Goal: Task Accomplishment & Management: Complete application form

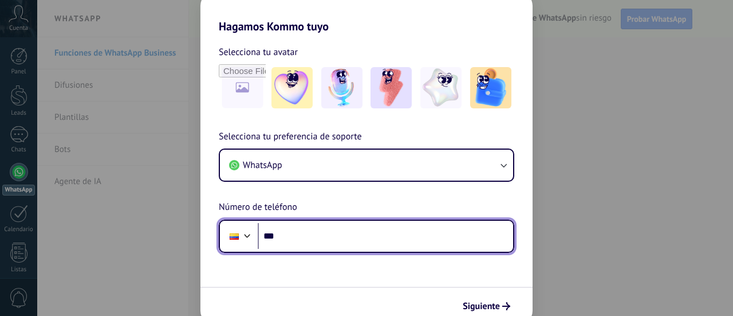
click at [309, 238] on input "***" at bounding box center [386, 236] width 256 height 26
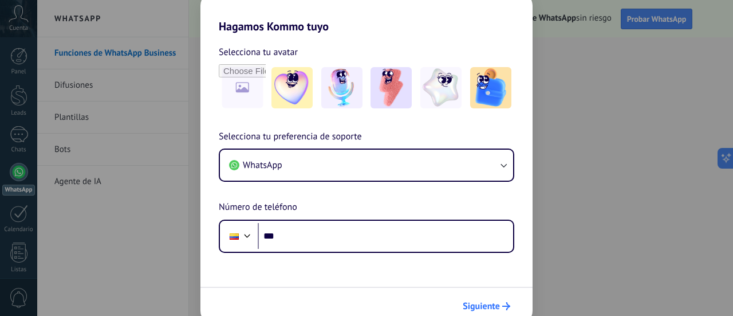
click at [489, 302] on span "Siguiente" at bounding box center [481, 306] width 37 height 8
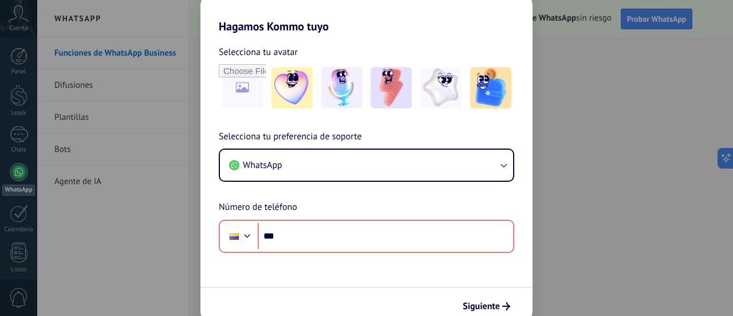
click at [614, 266] on div "Hagamos Kommo tuyo Selecciona tu avatar Selecciona tu preferencia de soporte Wh…" at bounding box center [366, 158] width 733 height 316
click at [589, 281] on div "Hagamos Kommo tuyo Selecciona tu avatar Selecciona tu preferencia de soporte Wh…" at bounding box center [366, 158] width 733 height 316
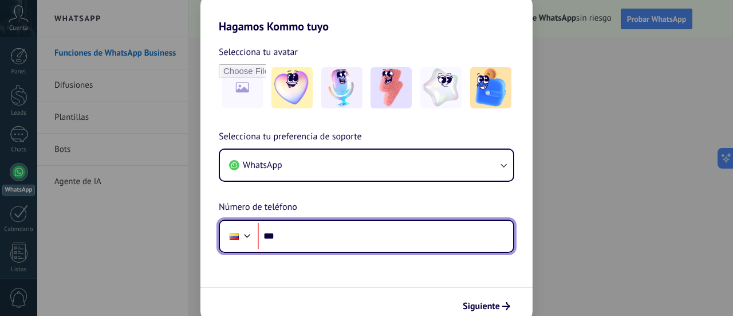
click at [372, 242] on input "***" at bounding box center [386, 236] width 256 height 26
type input "**********"
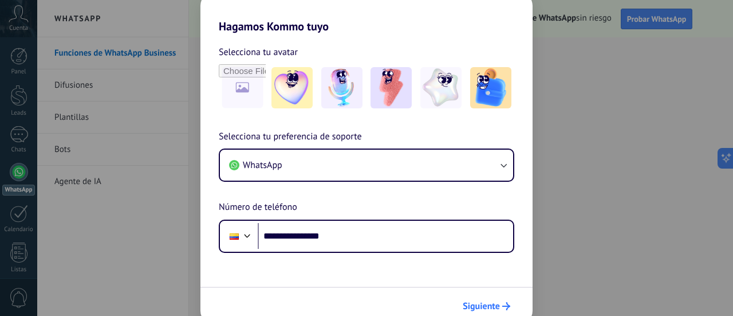
click at [477, 297] on button "Siguiente" at bounding box center [487, 305] width 58 height 19
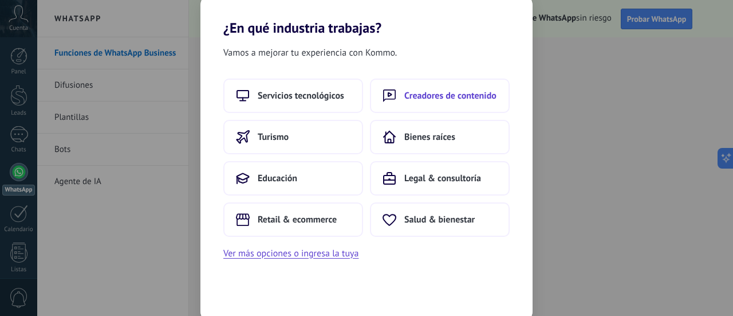
click at [446, 91] on span "Creadores de contenido" at bounding box center [451, 95] width 92 height 11
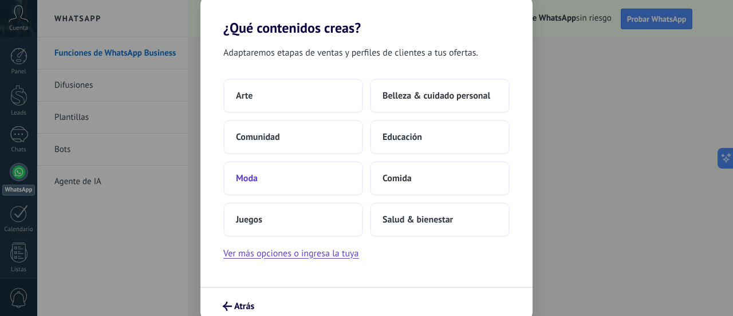
click at [308, 175] on button "Moda" at bounding box center [293, 178] width 140 height 34
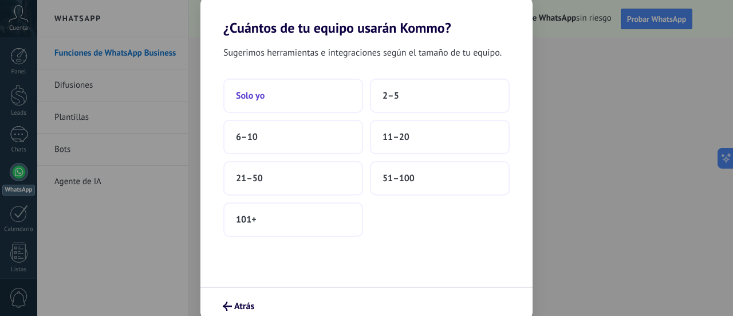
click at [285, 98] on button "Solo yo" at bounding box center [293, 95] width 140 height 34
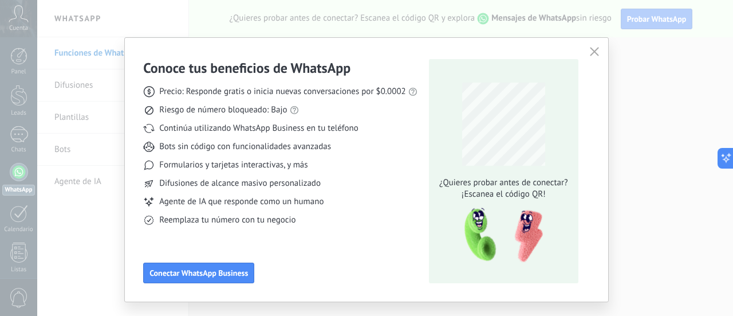
click at [613, 170] on div "Conoce tus beneficios de WhatsApp Precio: Responde gratis o inicia nuevas conve…" at bounding box center [366, 158] width 733 height 316
click at [594, 56] on span "button" at bounding box center [594, 52] width 9 height 10
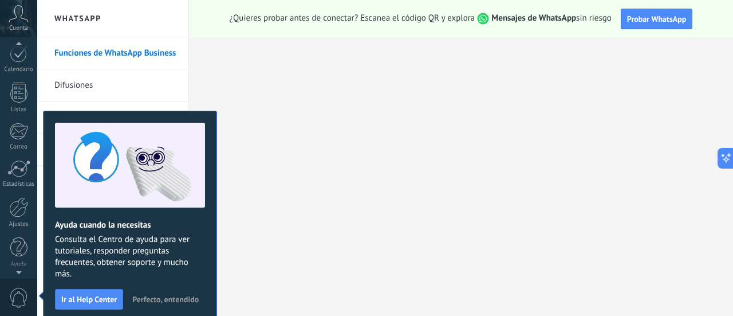
scroll to position [33, 0]
click at [174, 296] on span "Perfecto, entendido" at bounding box center [165, 299] width 66 height 8
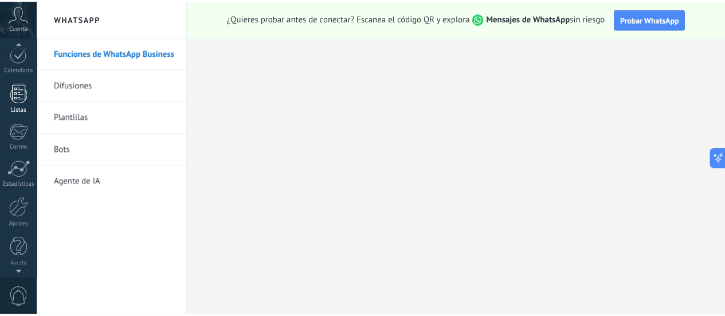
scroll to position [0, 0]
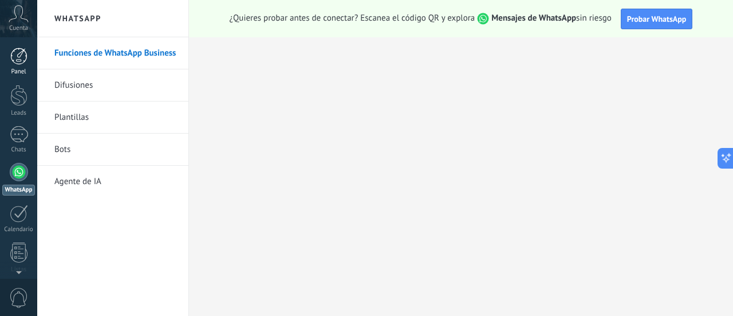
click at [21, 54] on div at bounding box center [18, 56] width 17 height 17
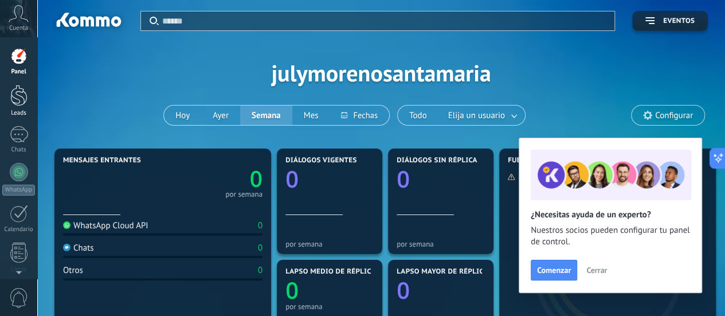
click at [18, 100] on div at bounding box center [18, 95] width 17 height 21
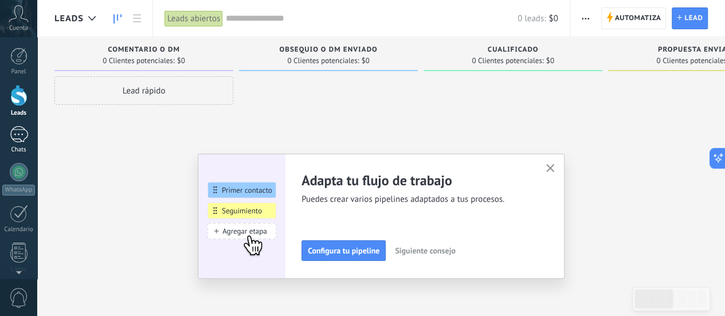
click at [18, 132] on div at bounding box center [19, 134] width 18 height 17
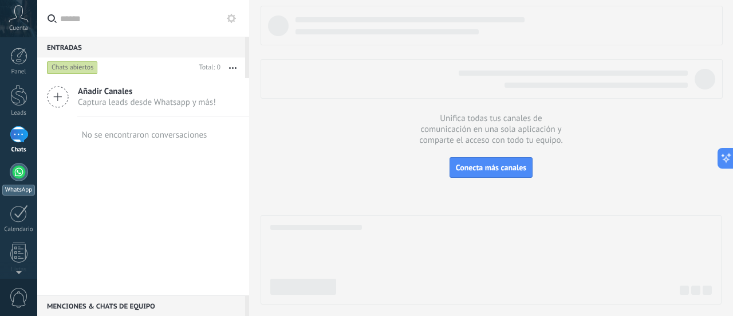
click at [15, 168] on div at bounding box center [19, 172] width 18 height 18
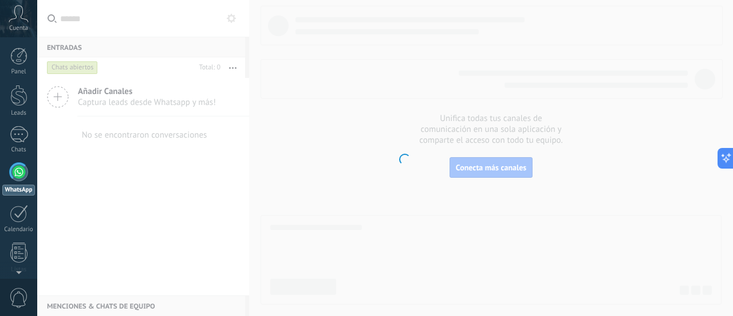
scroll to position [33, 0]
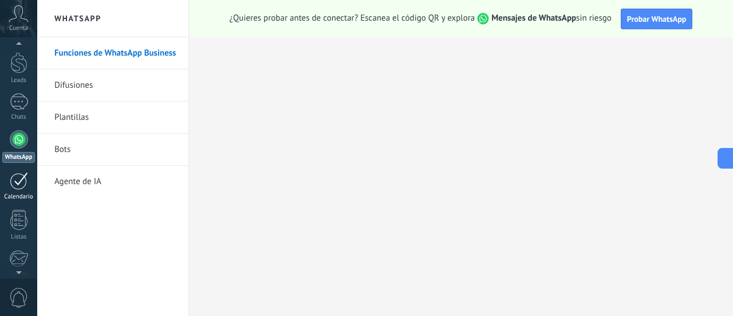
click at [16, 180] on div at bounding box center [19, 181] width 18 height 18
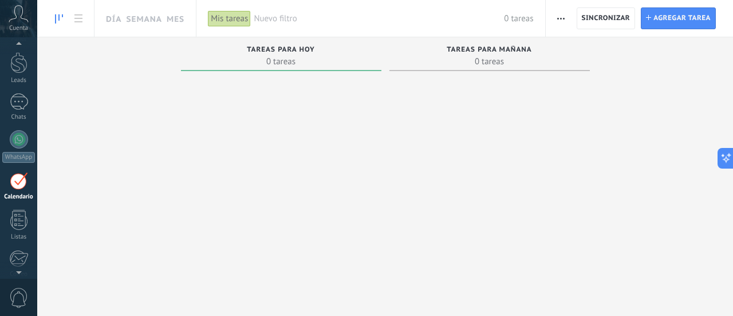
scroll to position [74, 0]
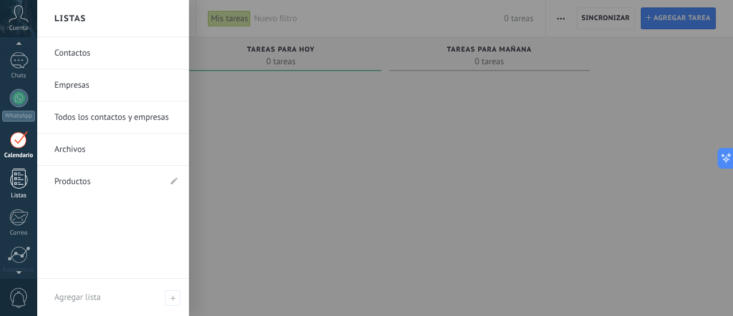
click at [25, 189] on link "Listas" at bounding box center [18, 183] width 37 height 31
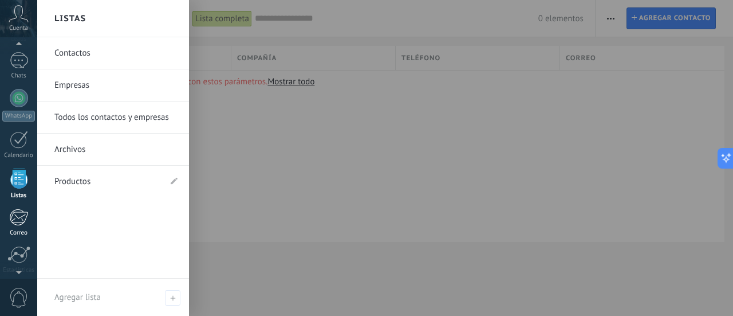
click at [19, 221] on div at bounding box center [18, 217] width 19 height 17
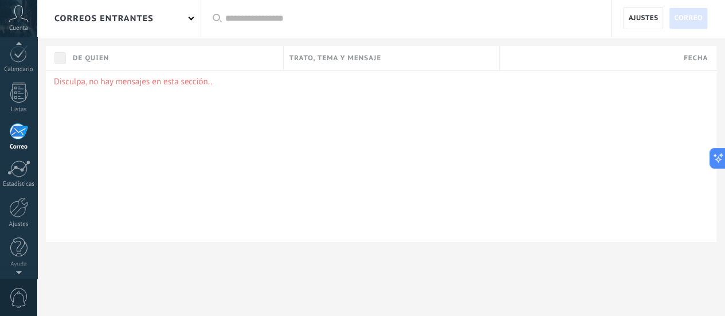
scroll to position [152, 0]
click at [124, 213] on div "Disculpa, no hay mensajes en esta sección.." at bounding box center [381, 156] width 670 height 172
click at [18, 49] on div at bounding box center [18, 56] width 17 height 17
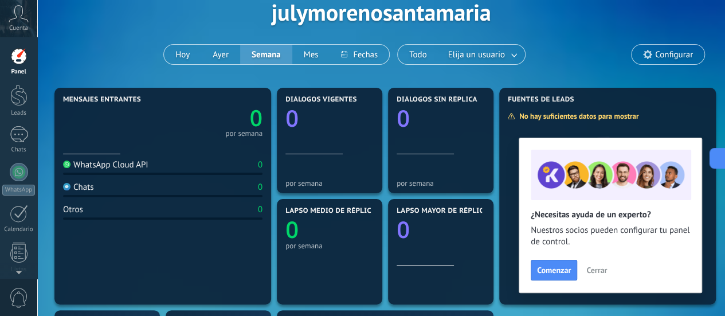
scroll to position [115, 0]
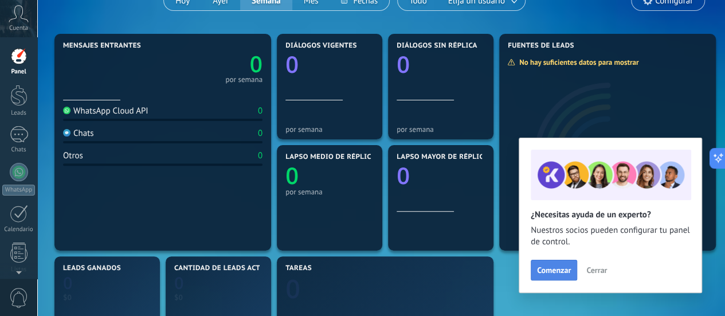
click at [560, 271] on span "Comenzar" at bounding box center [554, 270] width 34 height 8
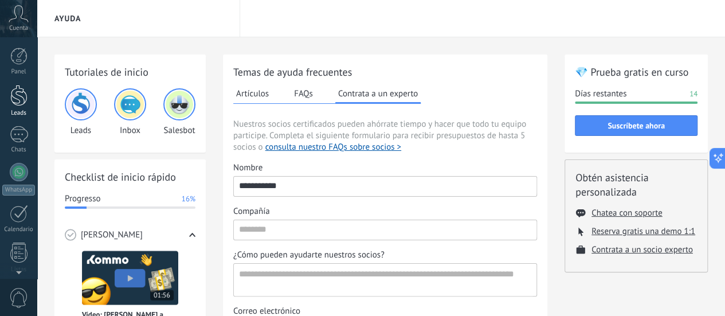
click at [16, 107] on link "Leads" at bounding box center [18, 101] width 37 height 32
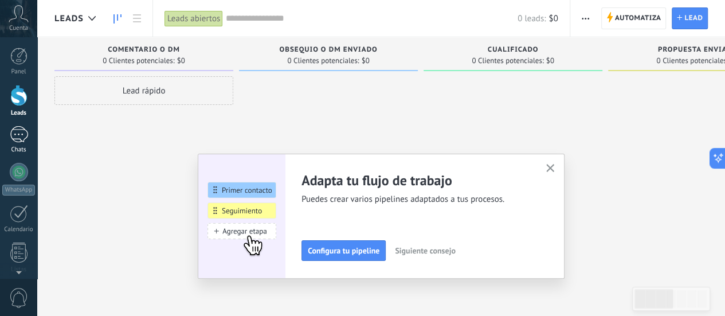
click at [17, 131] on div at bounding box center [19, 134] width 18 height 17
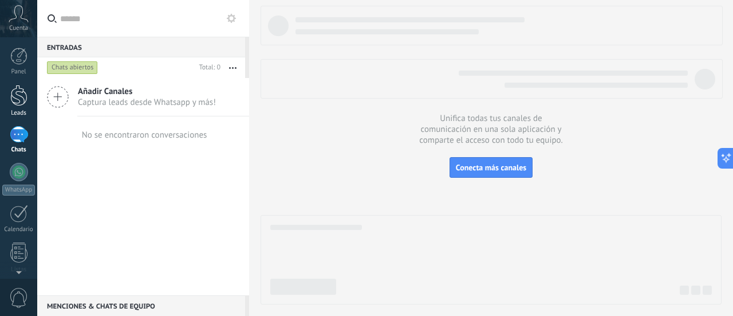
click at [11, 99] on div at bounding box center [18, 95] width 17 height 21
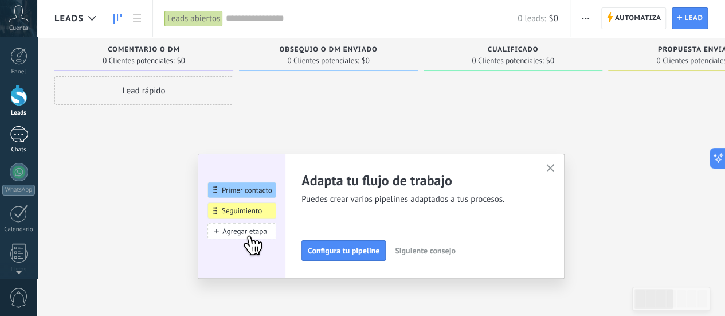
click at [14, 135] on div at bounding box center [19, 134] width 18 height 17
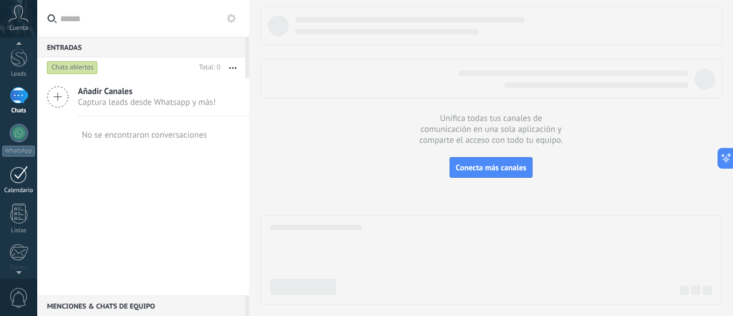
scroll to position [57, 0]
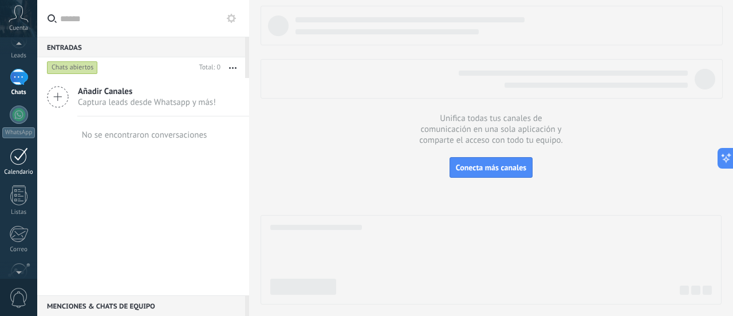
click at [20, 158] on div at bounding box center [19, 156] width 18 height 18
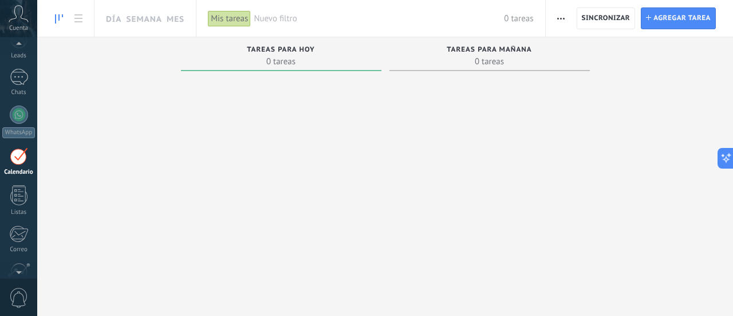
scroll to position [74, 0]
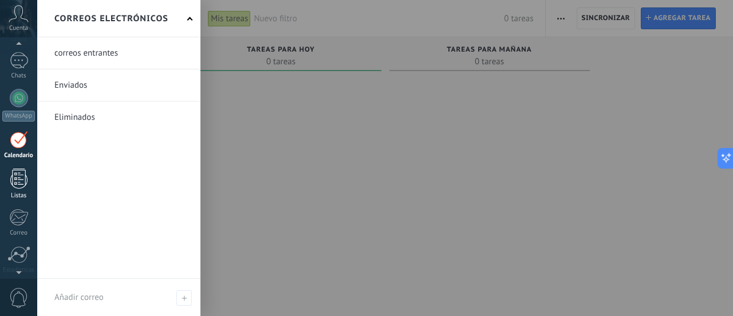
click at [21, 174] on div at bounding box center [18, 178] width 17 height 20
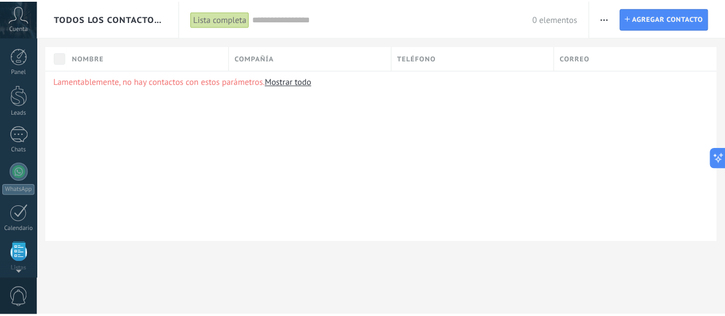
scroll to position [112, 0]
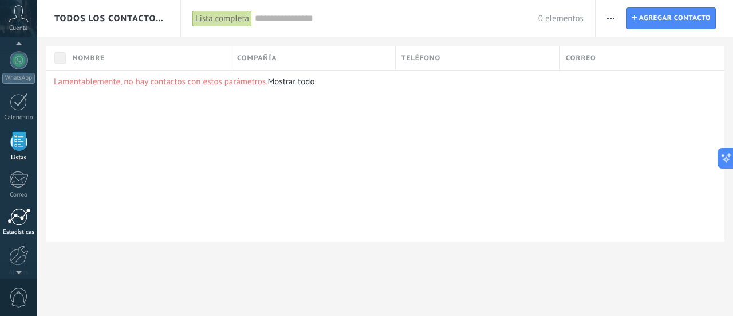
click at [5, 223] on link "Estadísticas" at bounding box center [18, 222] width 37 height 28
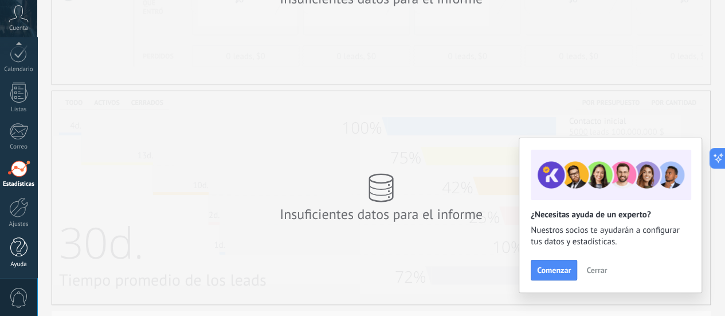
scroll to position [172, 0]
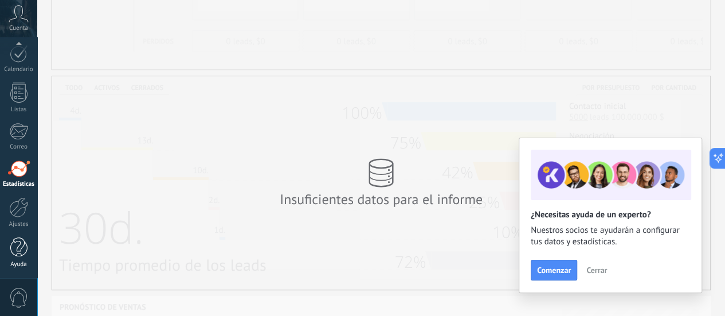
click at [16, 264] on div "Ayuda" at bounding box center [18, 264] width 33 height 7
